Goal: Check status: Check status

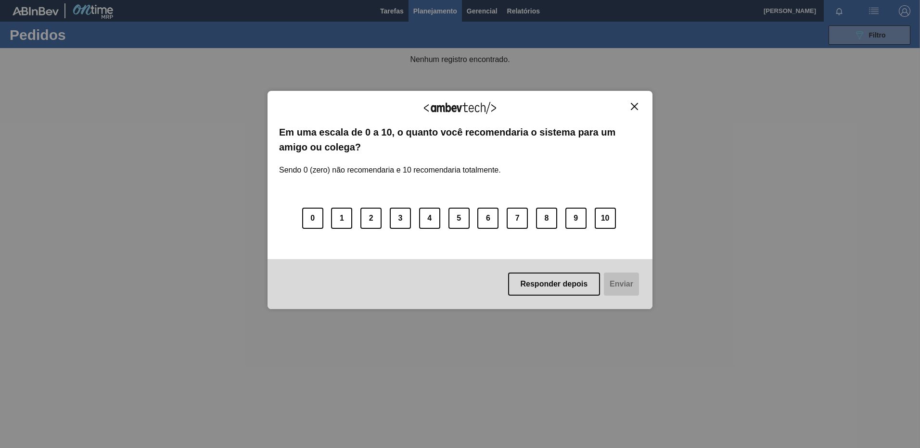
click at [633, 114] on div "Agradecemos seu feedback!" at bounding box center [460, 113] width 362 height 23
click at [635, 106] on img "Close" at bounding box center [634, 106] width 7 height 7
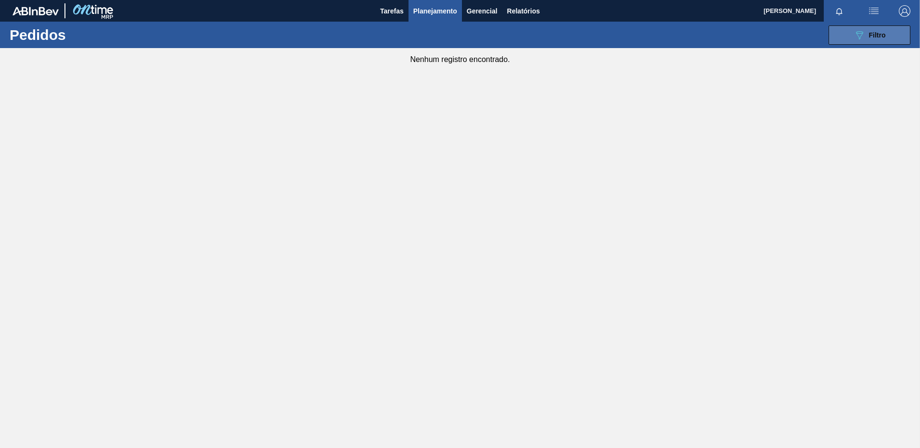
click at [858, 33] on icon at bounding box center [859, 35] width 7 height 8
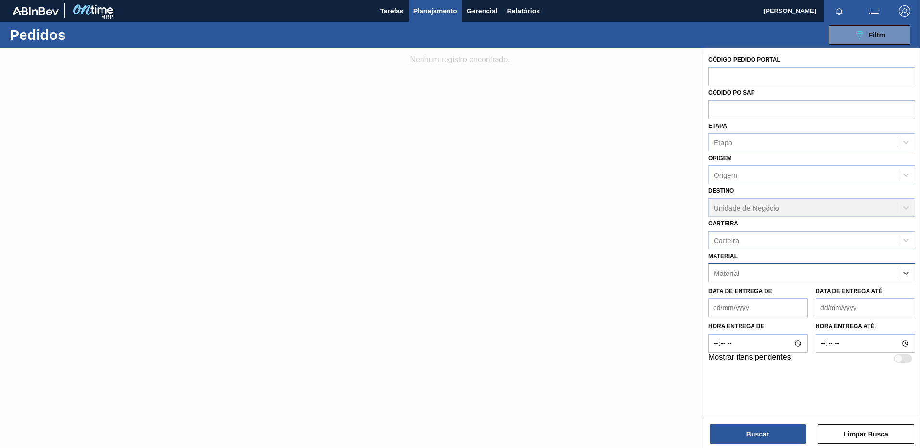
paste input "166442/48/51/52/85/"
type input "166442/48/51/52/85/"
drag, startPoint x: 806, startPoint y: 264, endPoint x: 707, endPoint y: 259, distance: 99.2
click at [707, 259] on div "Código Pedido Portal Códido PO SAP Etapa Etapa Origem Origem Destino Unidade de…" at bounding box center [811, 208] width 216 height 321
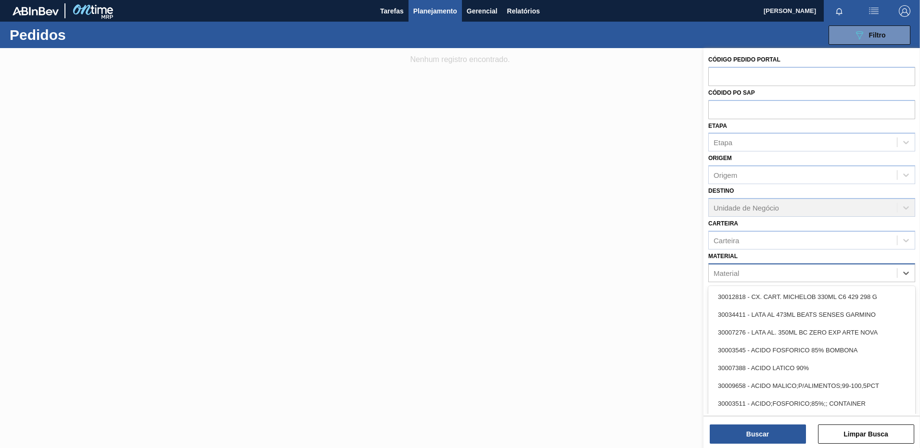
click at [779, 274] on div "Material" at bounding box center [803, 273] width 188 height 14
paste input "30003359"
type input "30003359"
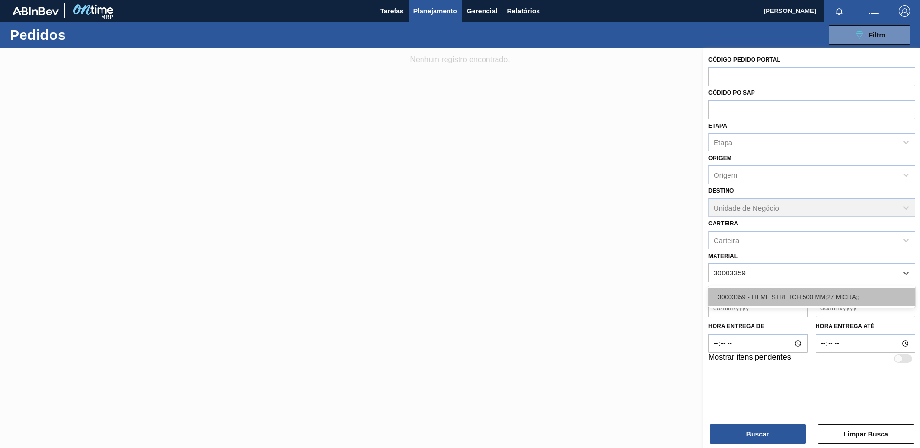
click at [777, 301] on div "30003359 - FILME STRETCH;500 MM;27 MICRA;;" at bounding box center [811, 297] width 207 height 18
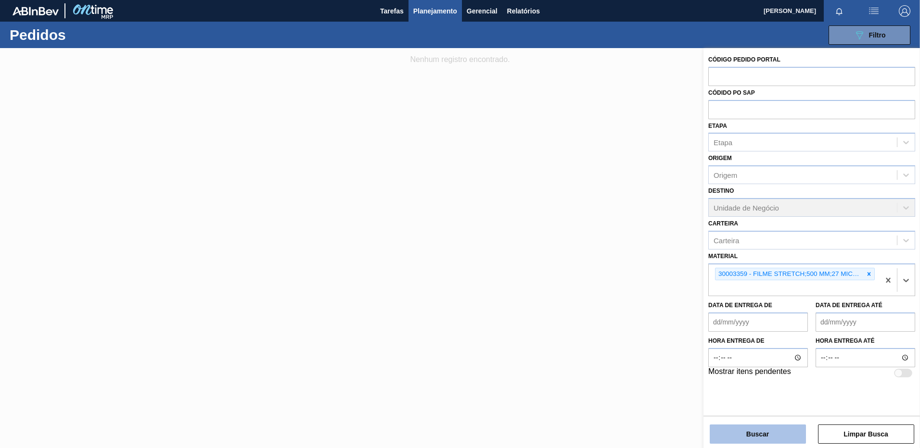
click at [755, 430] on button "Buscar" at bounding box center [758, 434] width 96 height 19
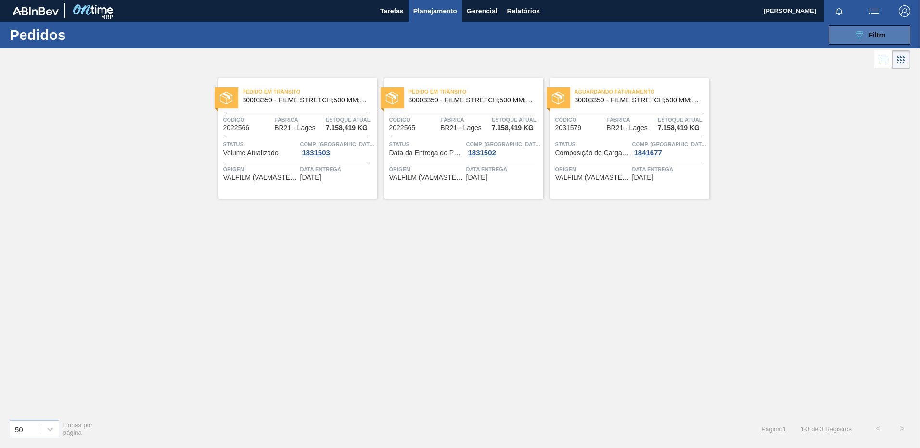
click at [862, 37] on icon "089F7B8B-B2A5-4AFE-B5C0-19BA573D28AC" at bounding box center [859, 35] width 12 height 12
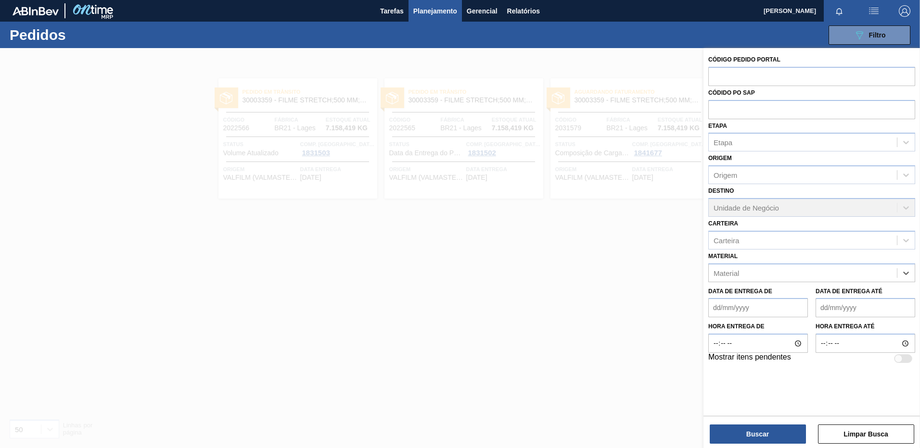
paste input "30003520"
type input "30003520"
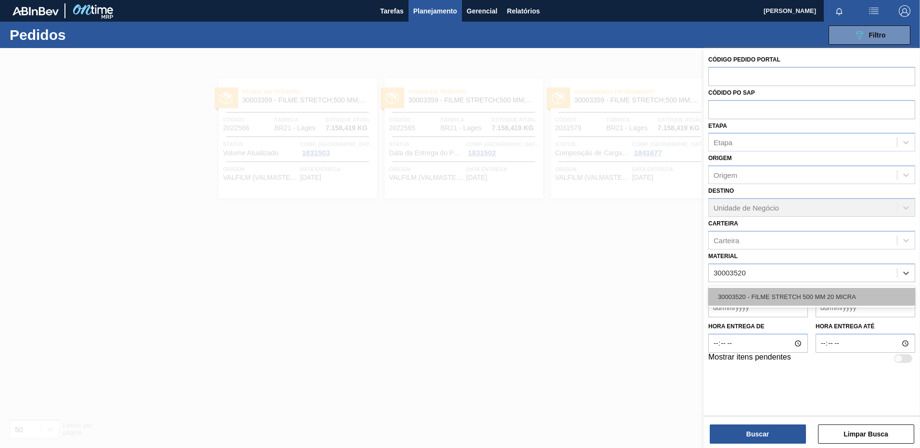
click at [781, 296] on div "30003520 - FILME STRETCH 500 MM 20 MICRA" at bounding box center [811, 297] width 207 height 18
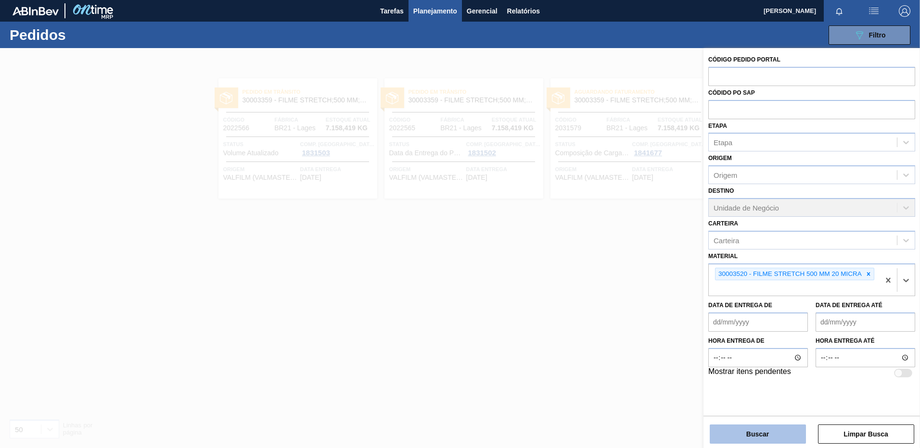
click at [766, 438] on button "Buscar" at bounding box center [758, 434] width 96 height 19
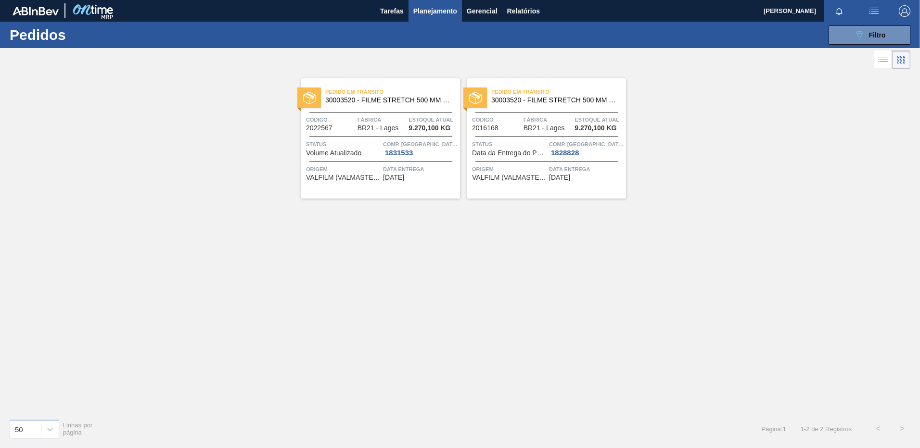
click at [417, 190] on div "Pedido em Trânsito 30003520 - FILME STRETCH 500 MM 20 MICRA Código 2022567 Fábr…" at bounding box center [380, 138] width 159 height 120
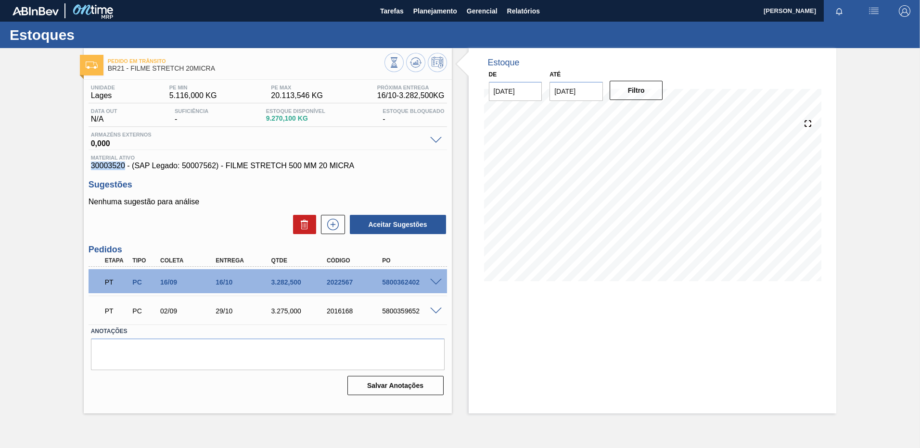
drag, startPoint x: 125, startPoint y: 165, endPoint x: 91, endPoint y: 164, distance: 33.7
click at [91, 164] on span "30003520 - (SAP Legado: 50007562) - FILME STRETCH 500 MM 20 MICRA" at bounding box center [268, 166] width 354 height 9
copy span "30003520"
drag, startPoint x: 227, startPoint y: 168, endPoint x: 359, endPoint y: 168, distance: 131.8
click at [359, 168] on span "30003520 - (SAP Legado: 50007562) - FILME STRETCH 500 MM 20 MICRA" at bounding box center [268, 166] width 354 height 9
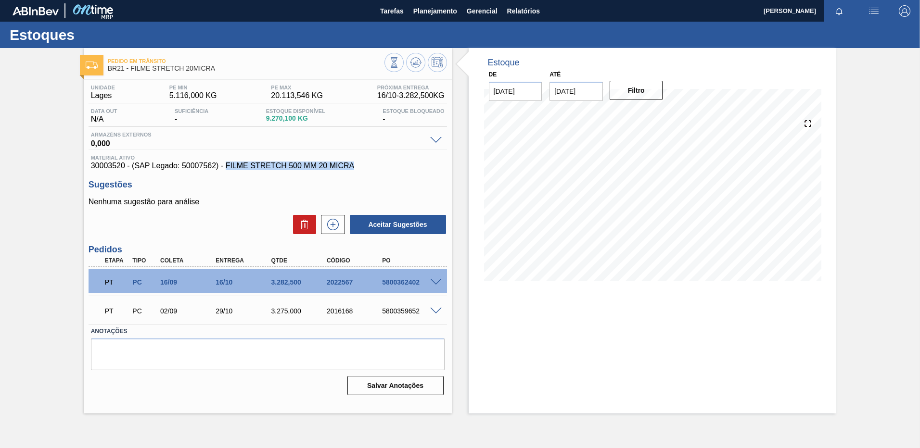
copy span "FILME STRETCH 500 MM 20 MICRA"
click at [119, 163] on span "30003520 - (SAP Legado: 50007562) - FILME STRETCH 500 MM 20 MICRA" at bounding box center [268, 166] width 354 height 9
copy span "30003520"
drag, startPoint x: 227, startPoint y: 166, endPoint x: 353, endPoint y: 169, distance: 126.1
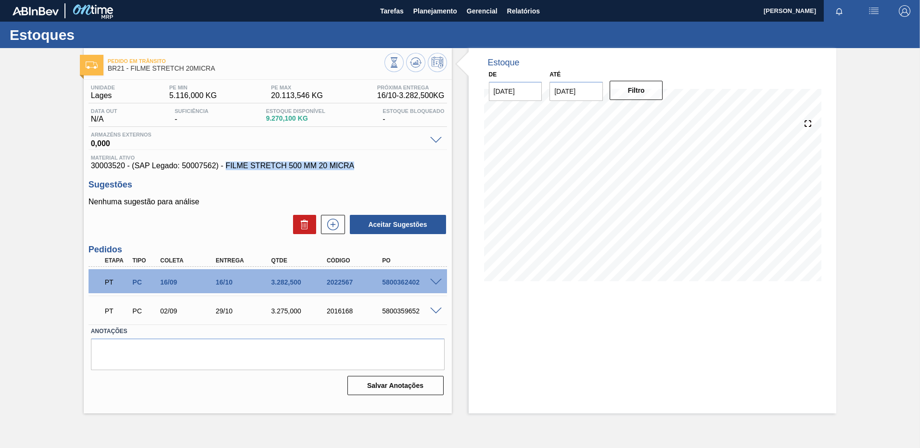
click at [353, 169] on span "30003520 - (SAP Legado: 50007562) - FILME STRETCH 500 MM 20 MICRA" at bounding box center [268, 166] width 354 height 9
copy span "FILME STRETCH 500 MM 20 MICRA"
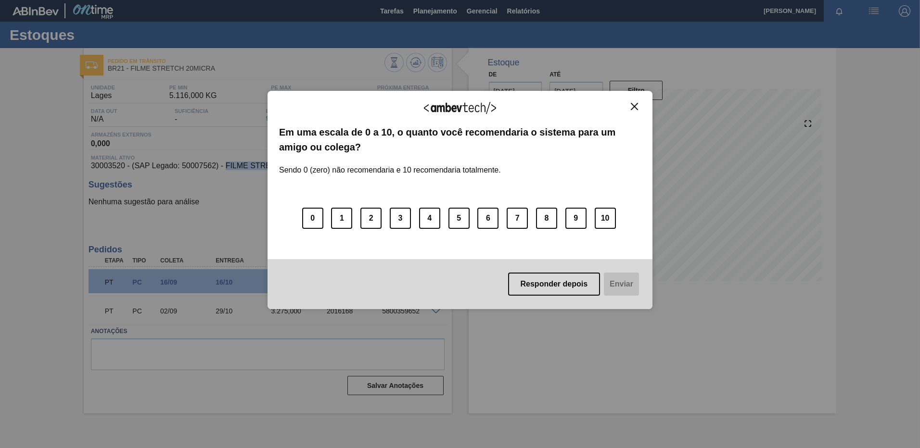
click at [637, 107] on img "Close" at bounding box center [634, 106] width 7 height 7
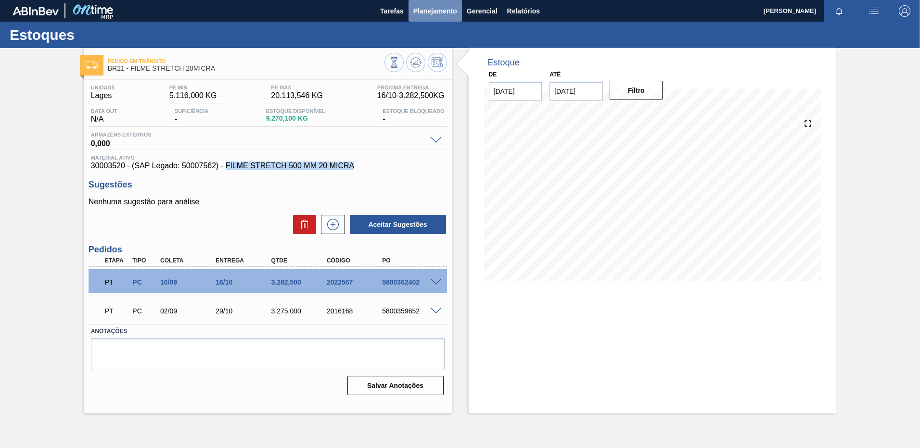
click at [451, 3] on button "Planejamento" at bounding box center [434, 11] width 53 height 22
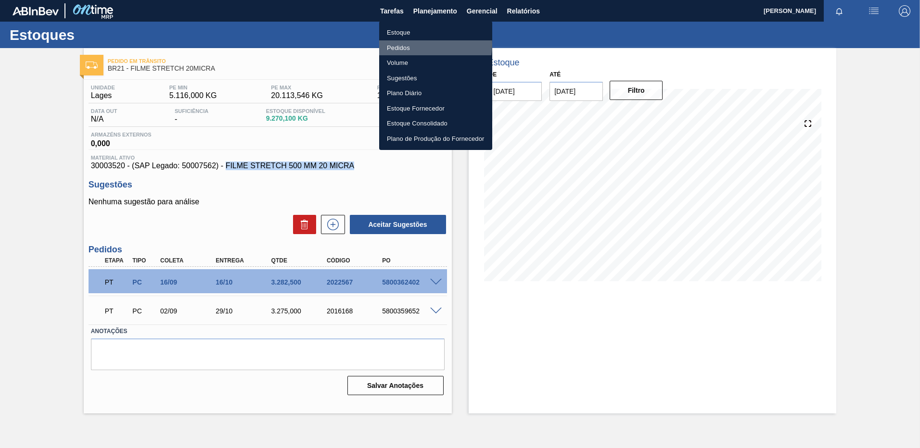
click at [430, 45] on li "Pedidos" at bounding box center [435, 47] width 113 height 15
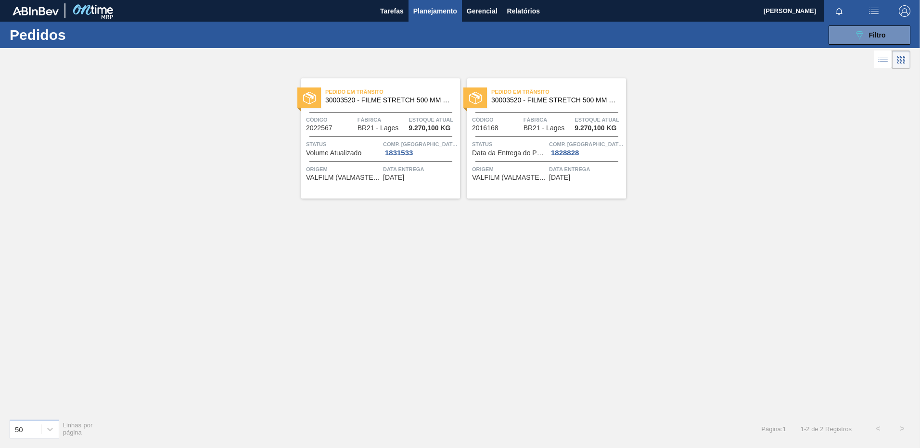
click at [386, 192] on div "Pedido em Trânsito 30003520 - FILME STRETCH 500 MM 20 MICRA Código 2022567 Fábr…" at bounding box center [380, 138] width 159 height 120
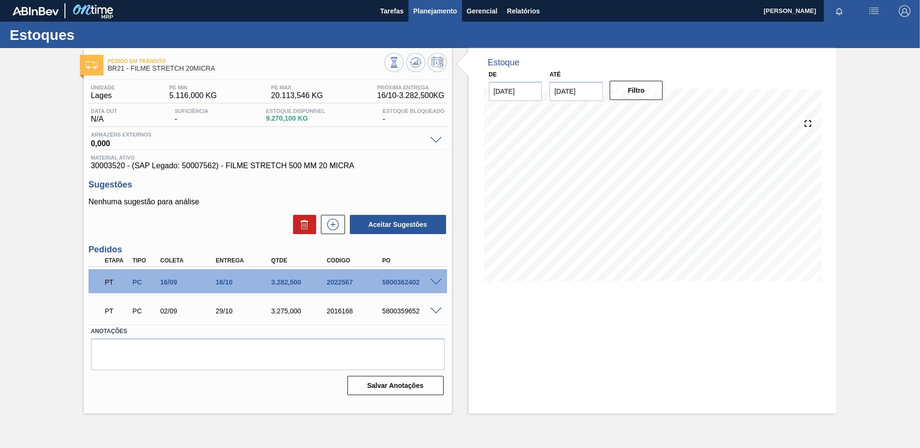
click at [419, 12] on span "Planejamento" at bounding box center [435, 11] width 44 height 12
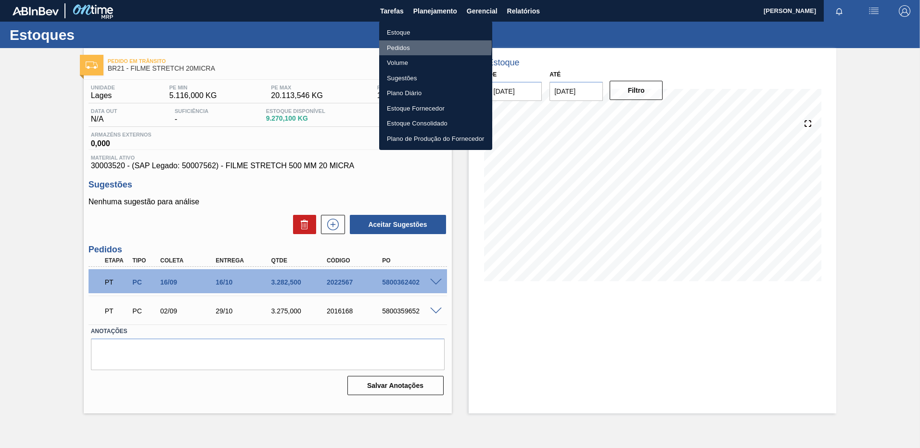
click at [405, 45] on li "Pedidos" at bounding box center [435, 47] width 113 height 15
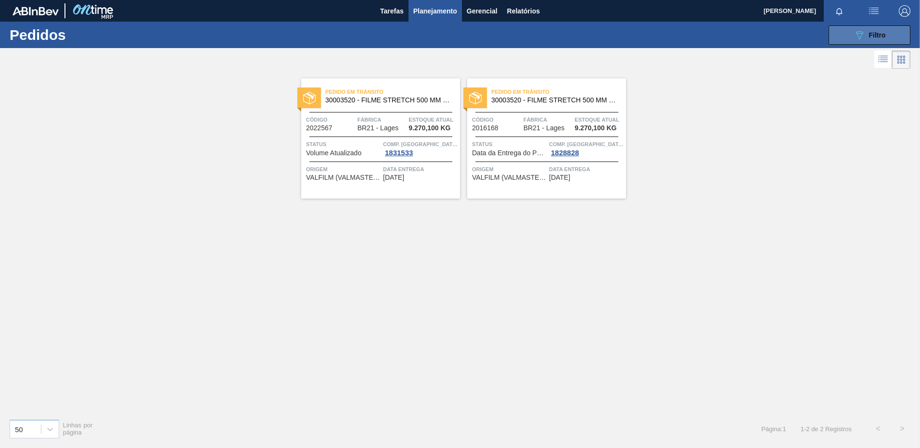
click at [866, 35] on div "089F7B8B-B2A5-4AFE-B5C0-19BA573D28AC Filtro" at bounding box center [869, 35] width 32 height 12
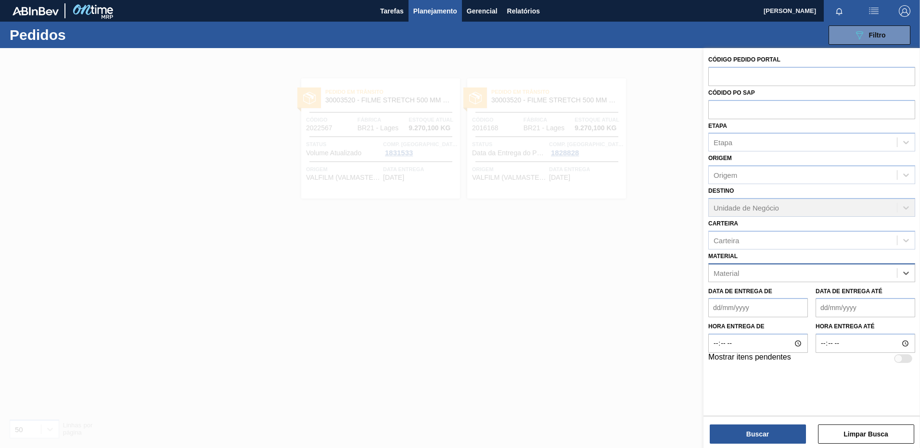
paste input "30003623"
type input "30003623"
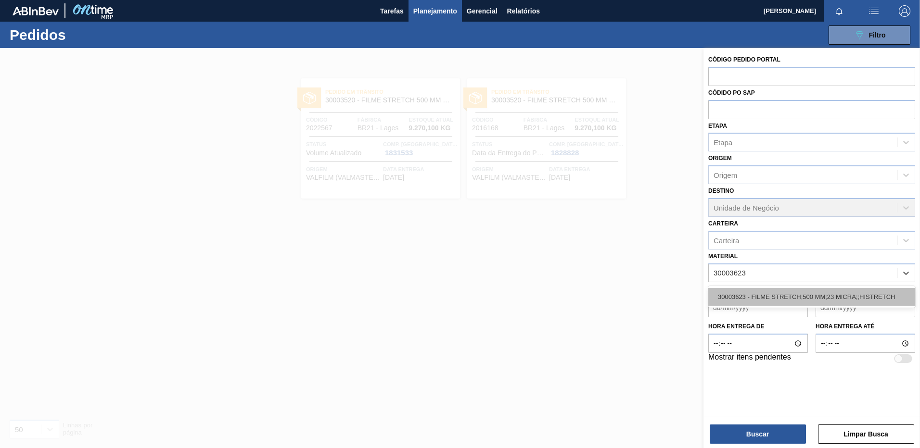
click at [821, 294] on div "30003623 - FILME STRETCH;500 MM;23 MICRA;;HISTRETCH" at bounding box center [811, 297] width 207 height 18
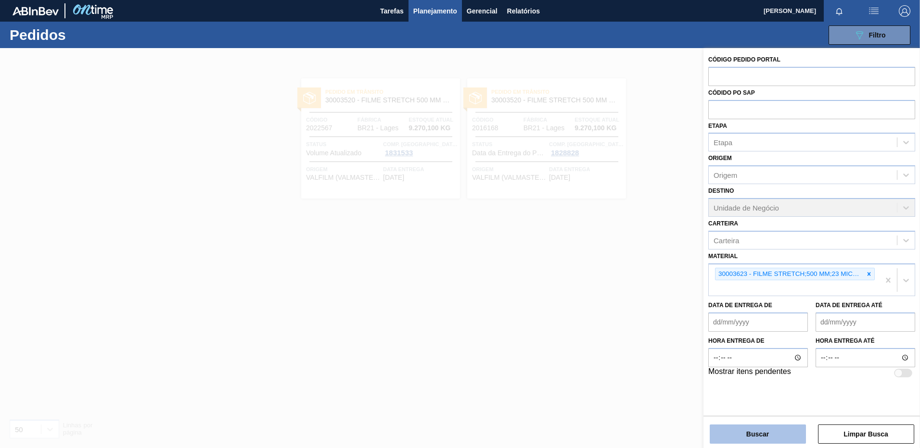
click at [770, 433] on button "Buscar" at bounding box center [758, 434] width 96 height 19
